Goal: Task Accomplishment & Management: Use online tool/utility

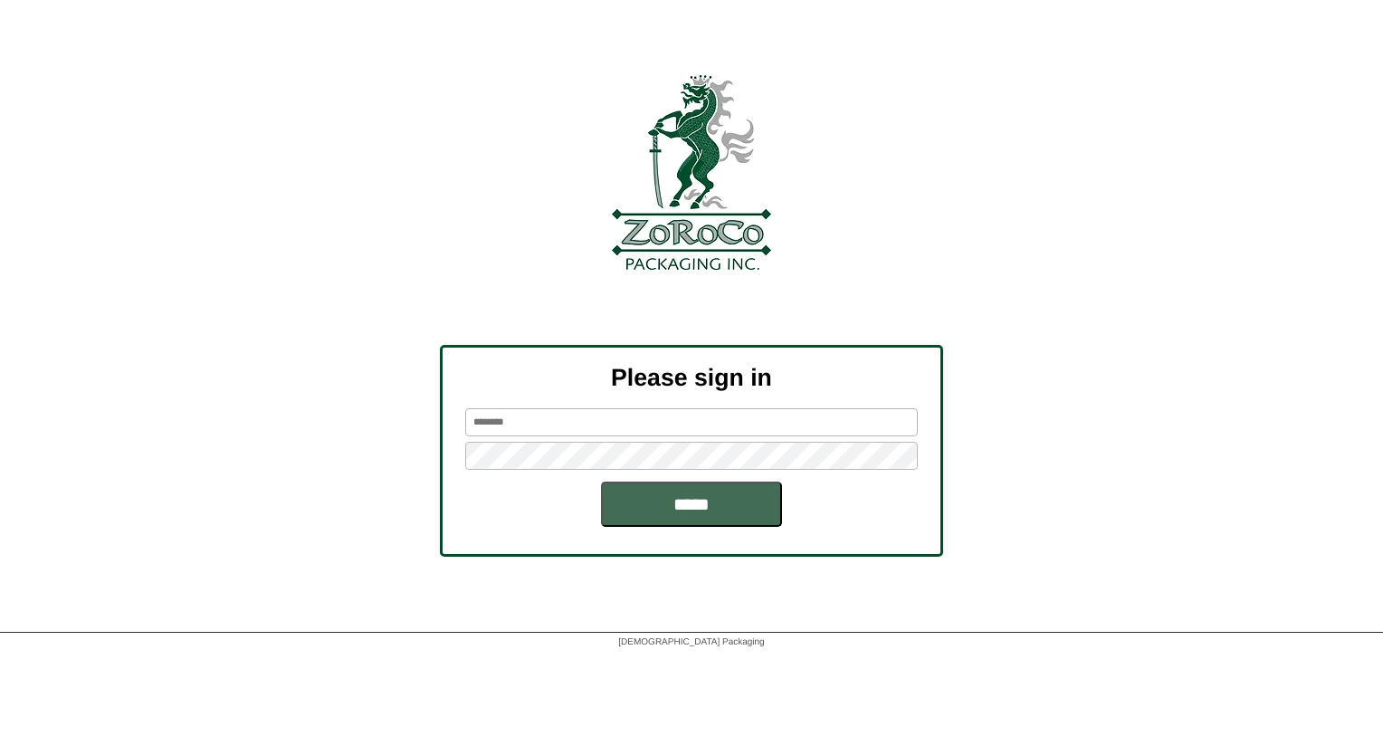
type input "*******"
click at [689, 505] on input "*****" at bounding box center [691, 504] width 181 height 45
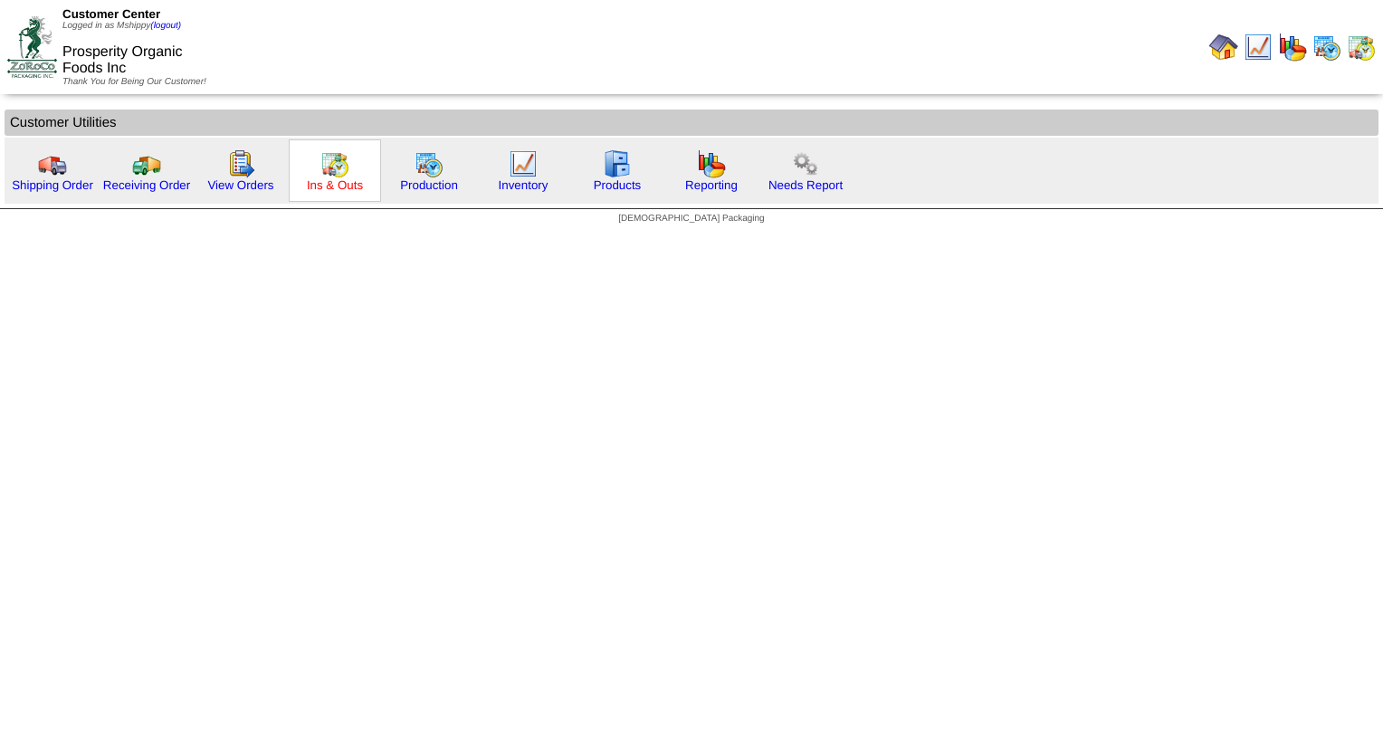
click at [345, 182] on link "Ins & Outs" at bounding box center [335, 185] width 56 height 14
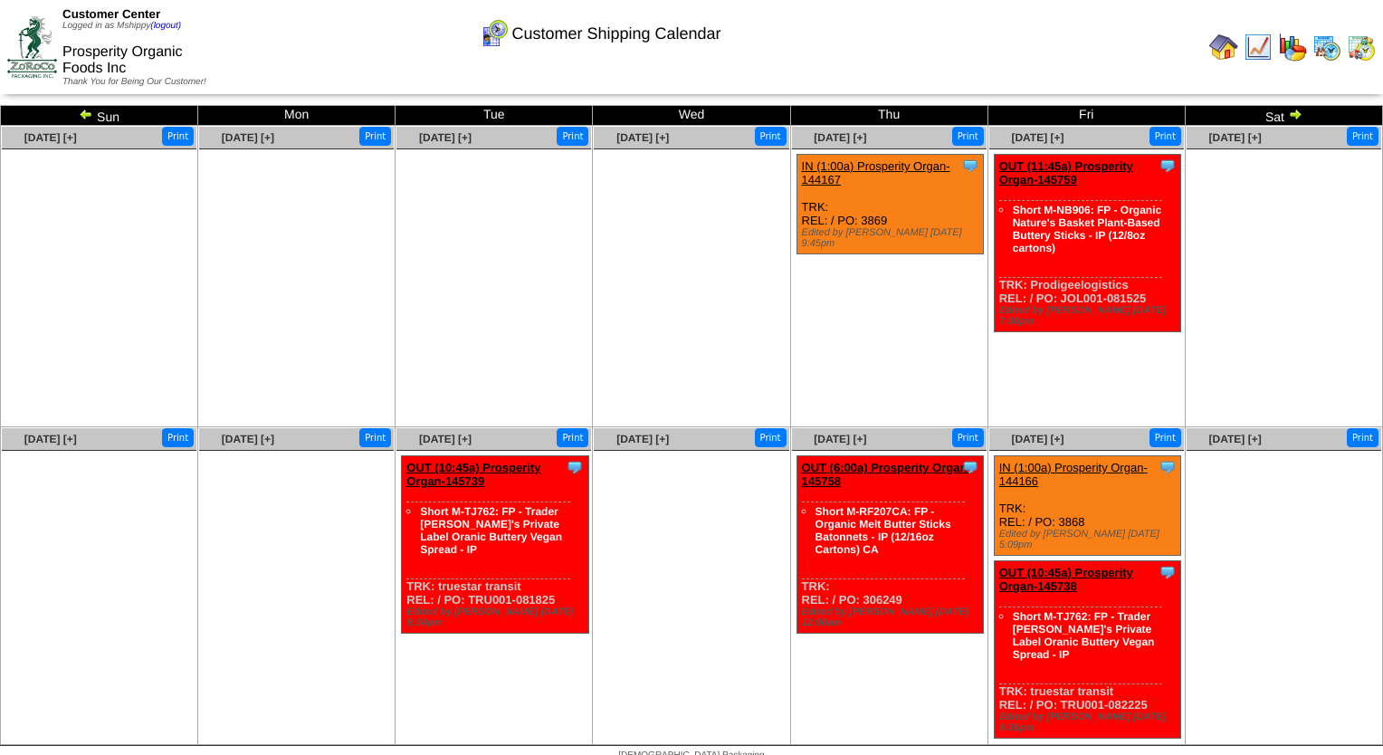
click at [90, 114] on img at bounding box center [86, 114] width 14 height 14
